Goal: Find specific page/section: Find specific page/section

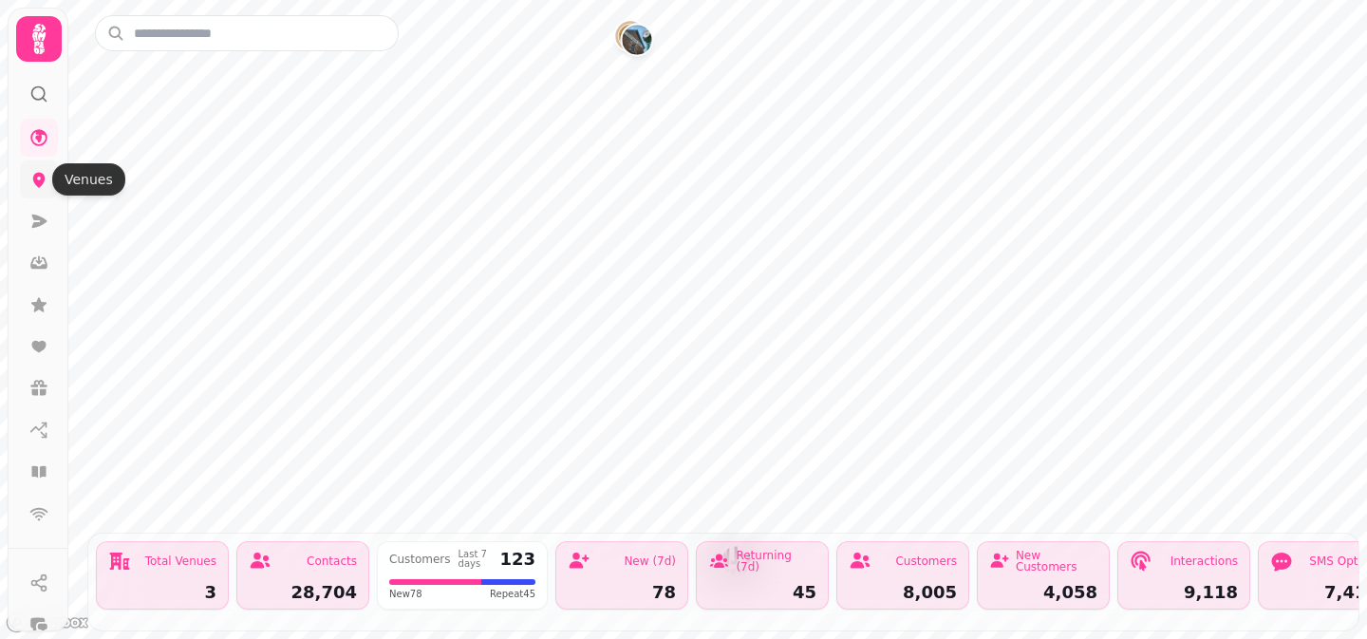
click at [41, 183] on icon at bounding box center [39, 180] width 12 height 15
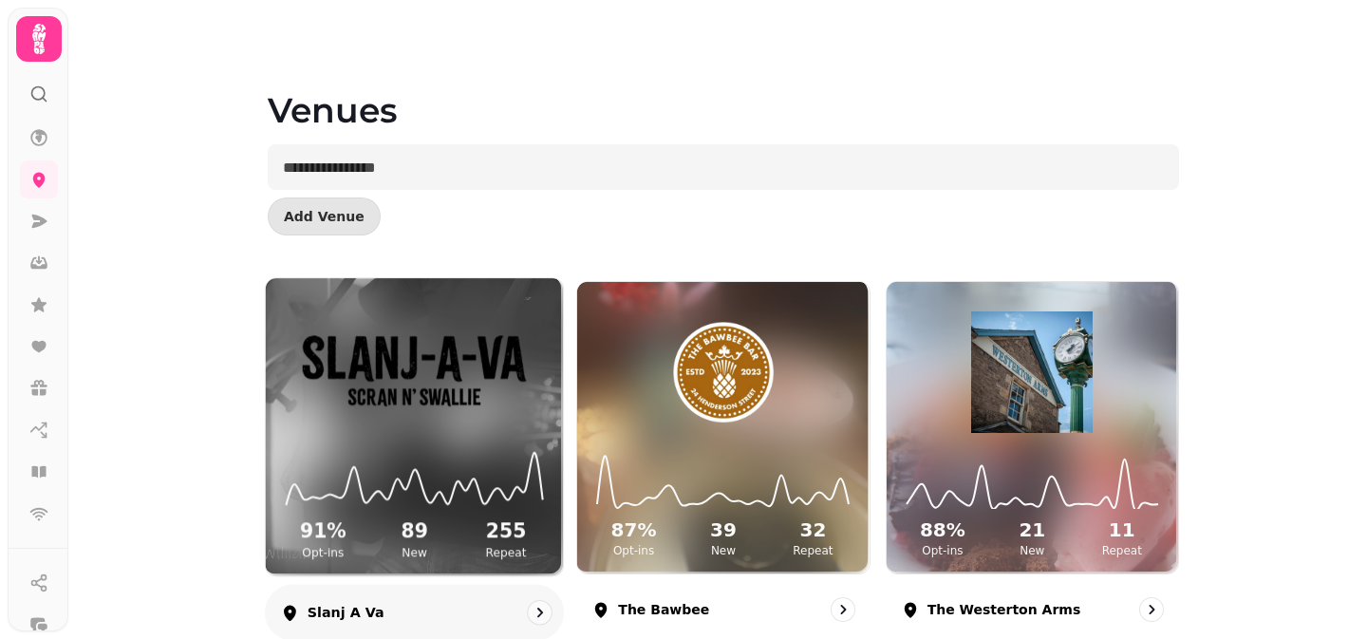
click at [368, 412] on img at bounding box center [414, 371] width 223 height 124
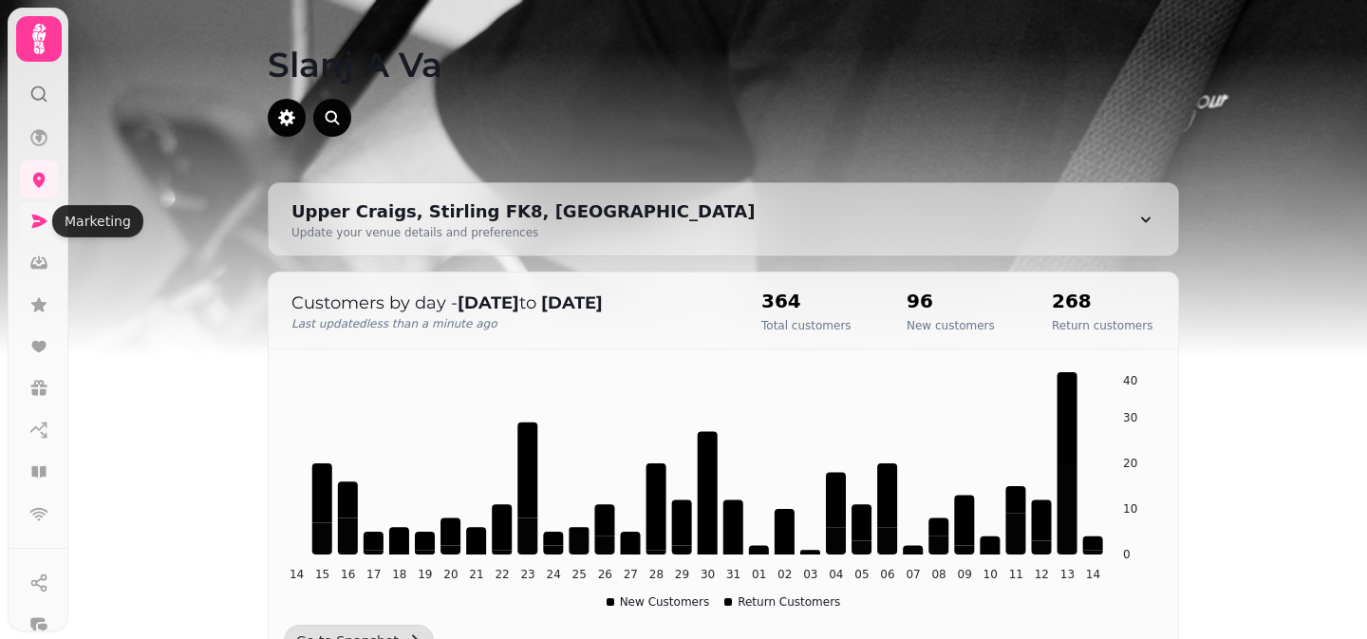
click at [37, 222] on icon at bounding box center [39, 221] width 15 height 13
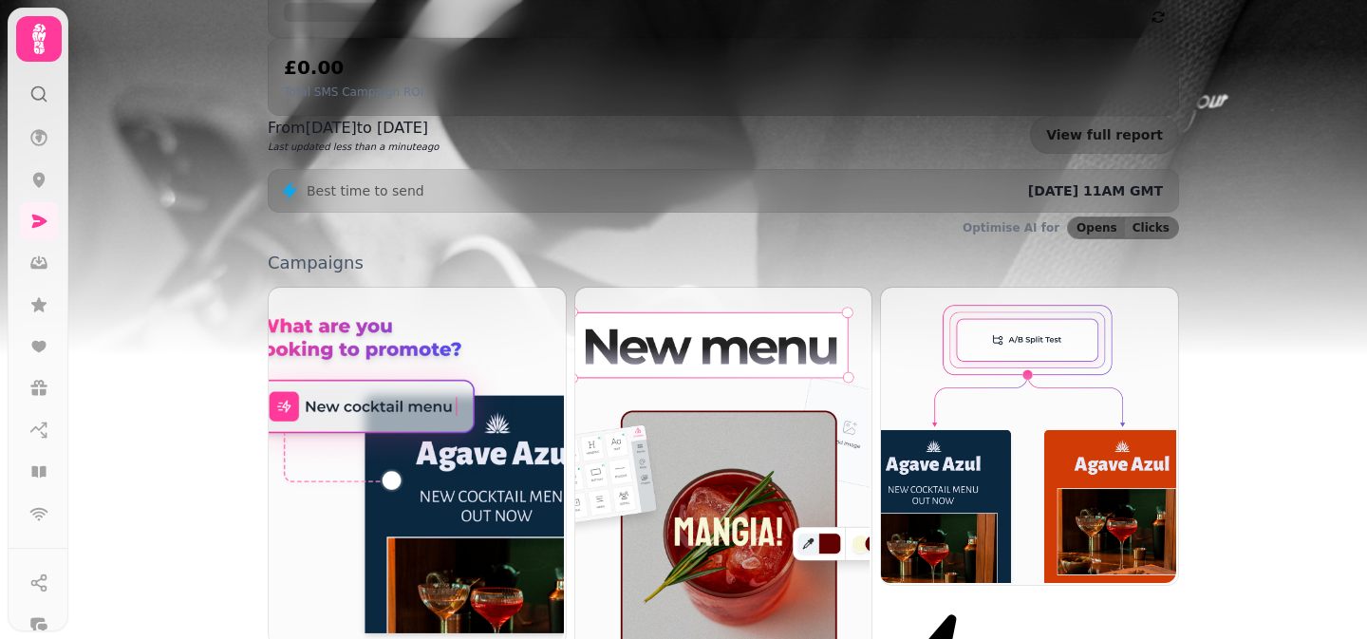
scroll to position [344, 0]
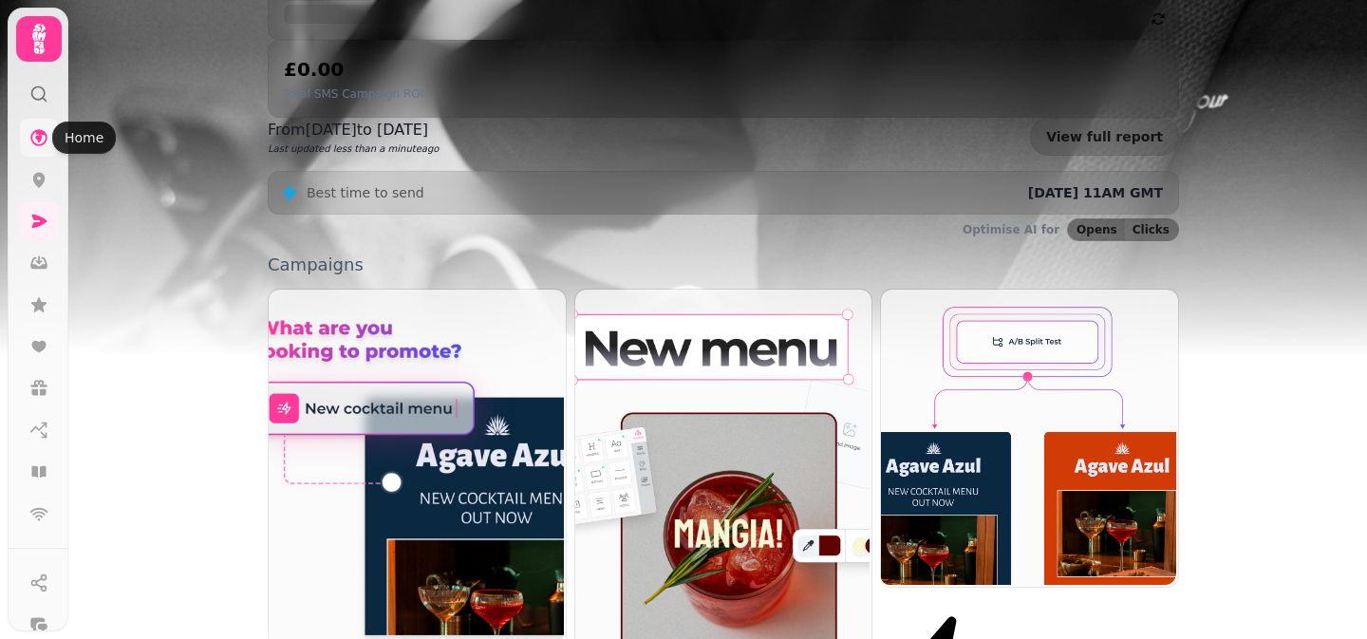
click at [45, 136] on icon at bounding box center [38, 137] width 19 height 19
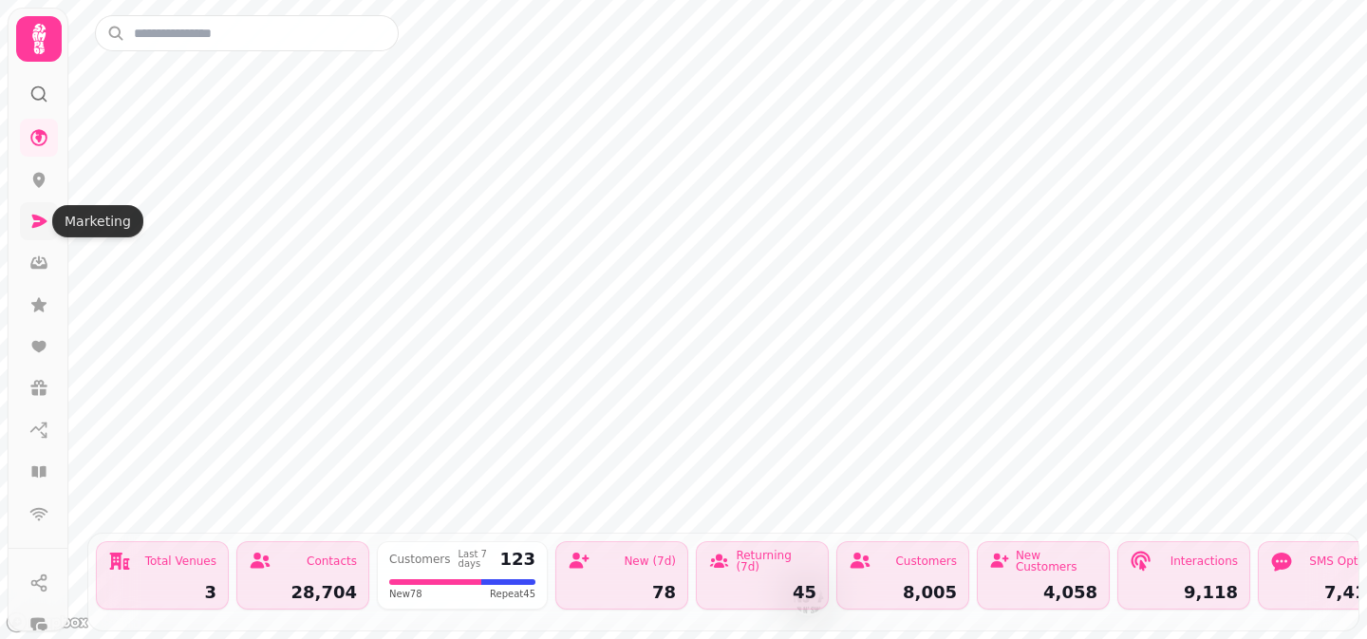
click at [43, 226] on icon at bounding box center [38, 221] width 19 height 19
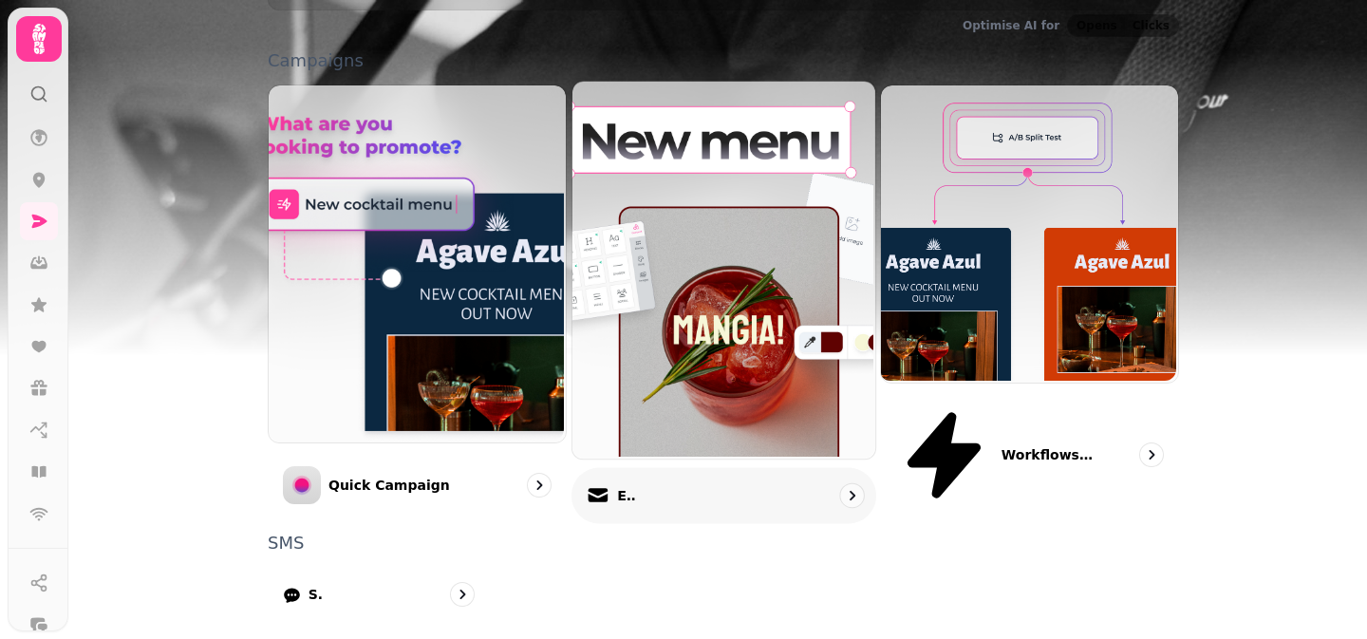
scroll to position [547, 0]
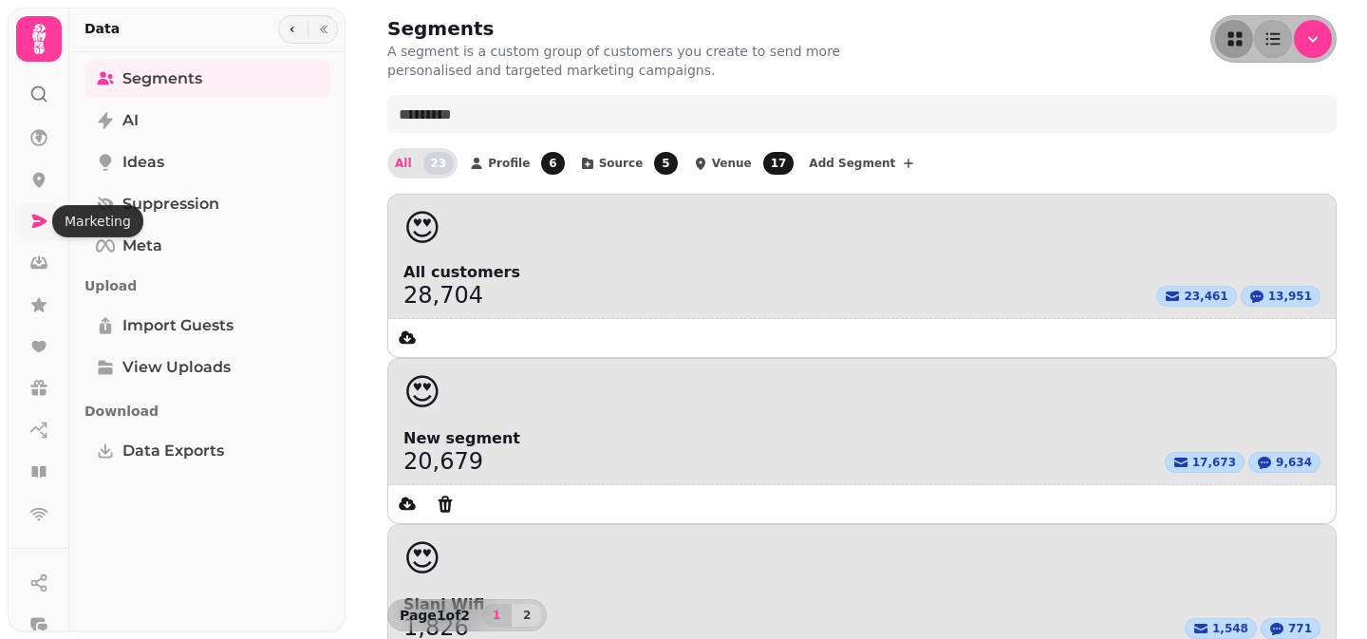
click at [40, 230] on icon at bounding box center [38, 221] width 19 height 19
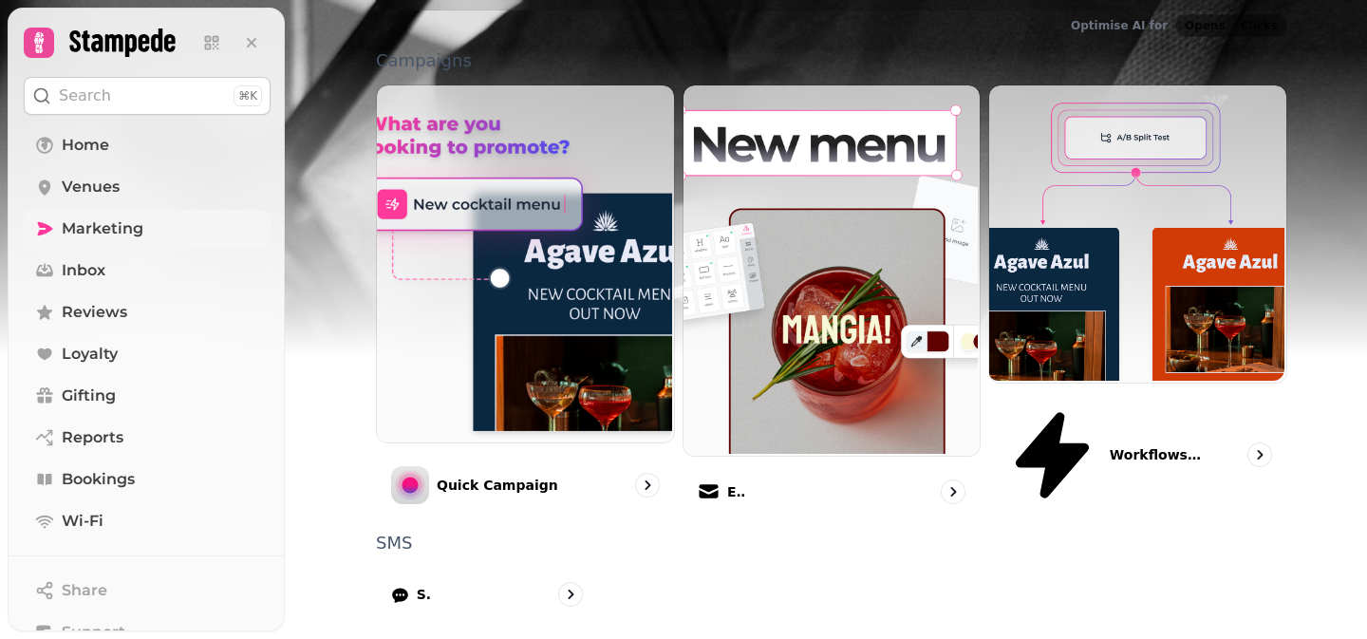
scroll to position [547, 0]
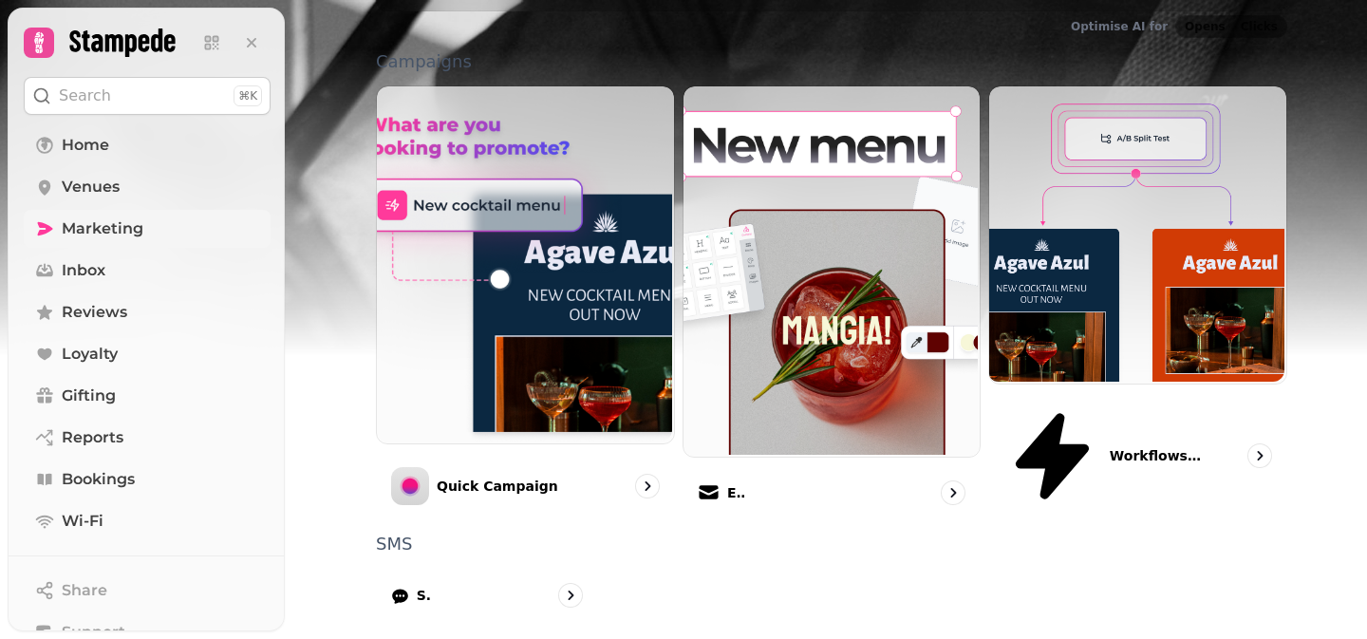
click at [42, 47] on icon at bounding box center [38, 42] width 9 height 21
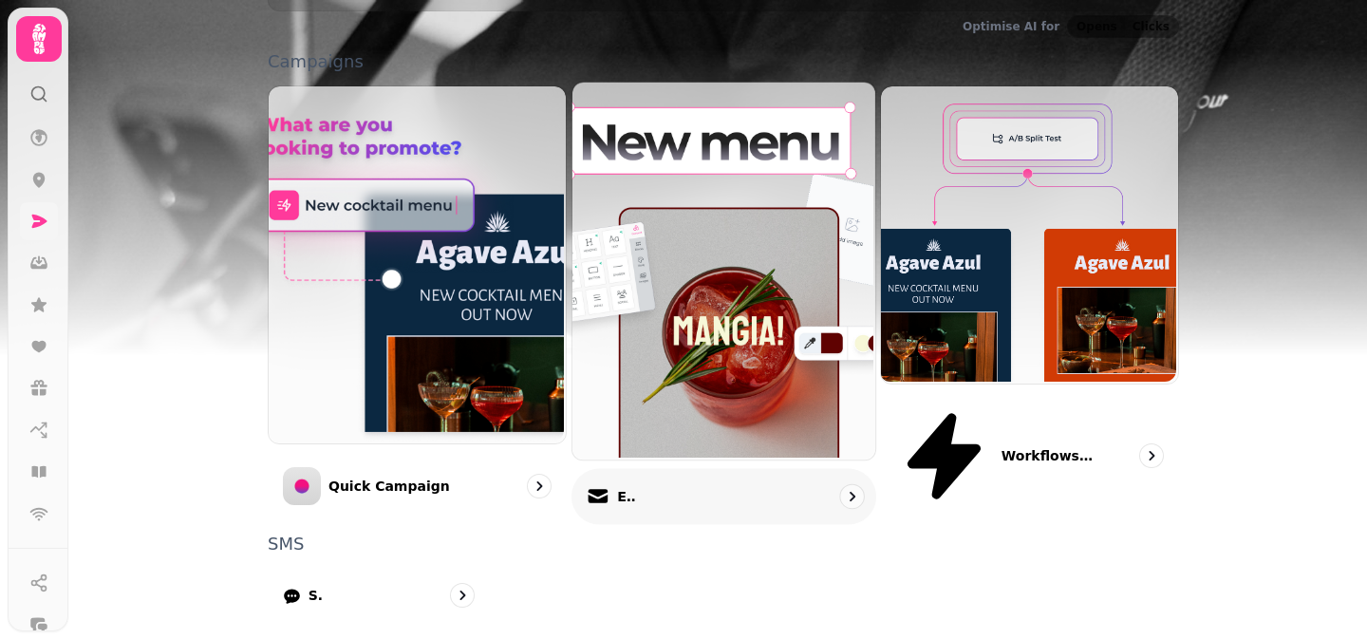
click at [636, 487] on p "Email" at bounding box center [626, 496] width 19 height 19
